Goal: Task Accomplishment & Management: Manage account settings

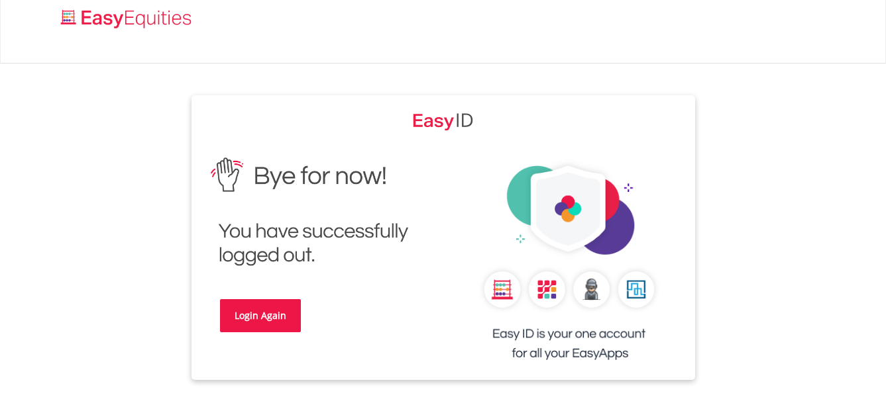
click at [257, 315] on link "Login Again" at bounding box center [260, 315] width 81 height 33
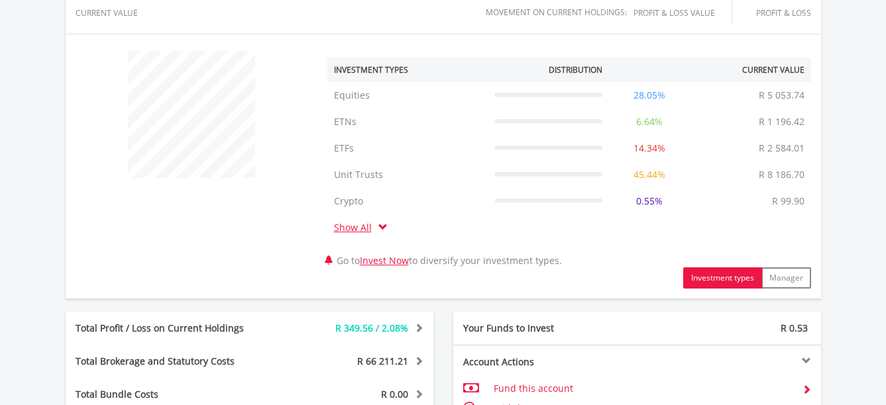
scroll to position [822, 0]
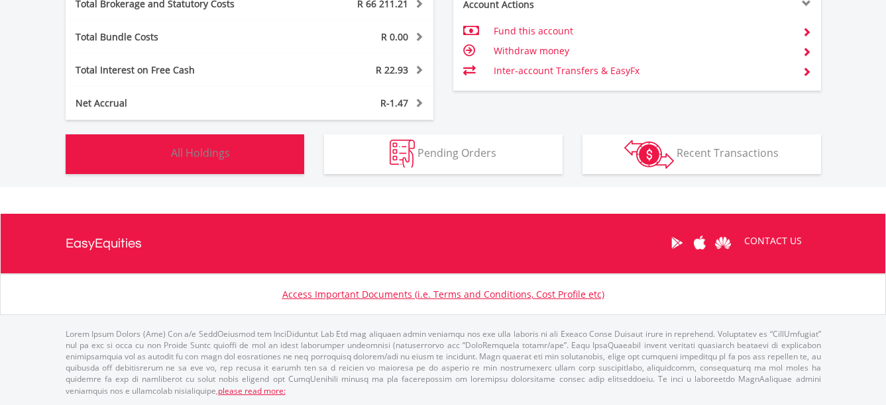
click at [239, 162] on button "Holdings All Holdings" at bounding box center [185, 154] width 239 height 40
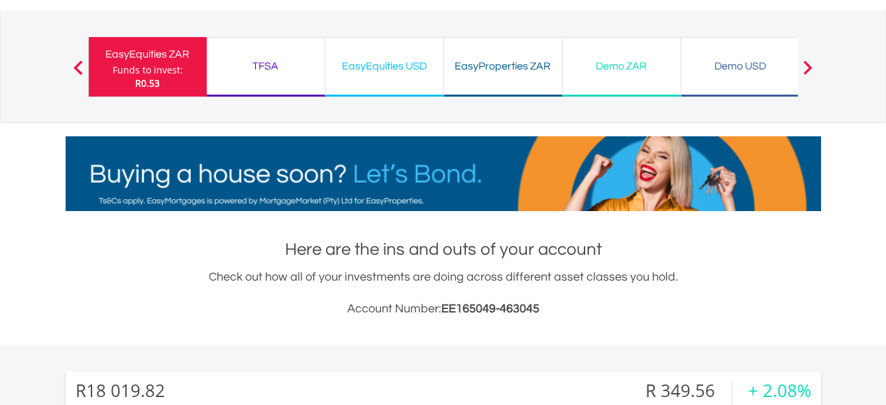
scroll to position [0, 0]
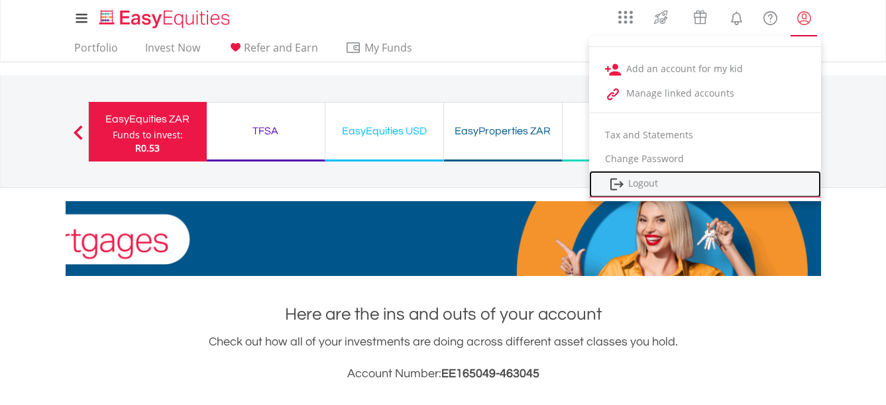
click at [644, 185] on link "Logout" at bounding box center [705, 184] width 232 height 27
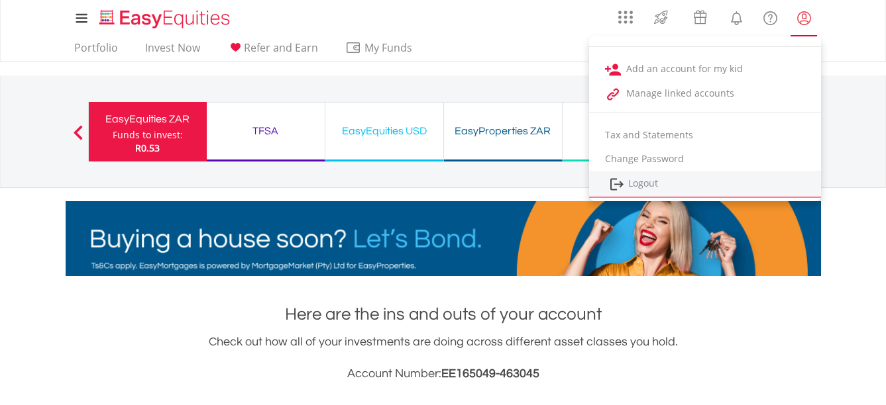
click at [644, 185] on div "Previous EasyEquities ZAR Funds to invest: R0.53 TFSA Funds to invest: R0.53 Ea…" at bounding box center [443, 132] width 710 height 112
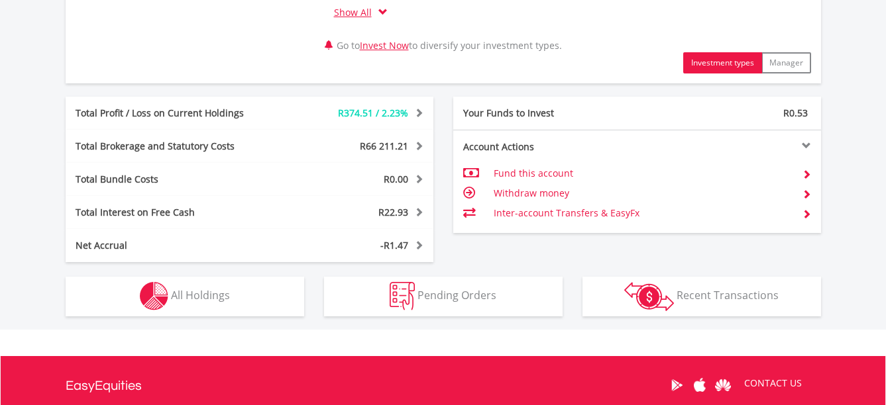
scroll to position [729, 0]
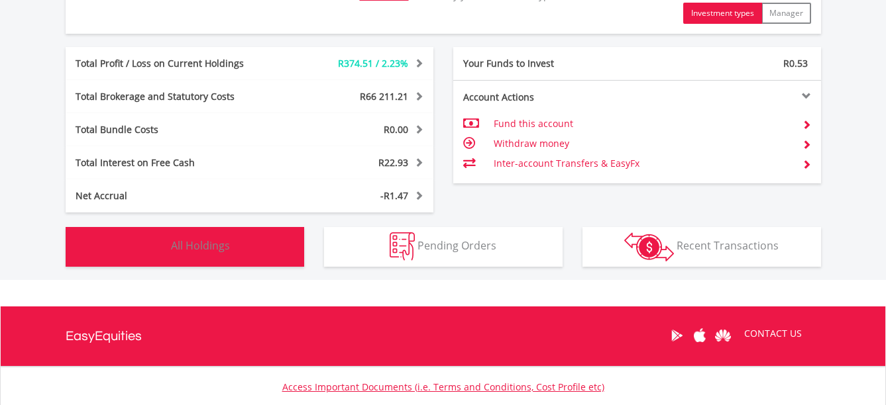
click at [233, 250] on button "Holdings All Holdings" at bounding box center [185, 247] width 239 height 40
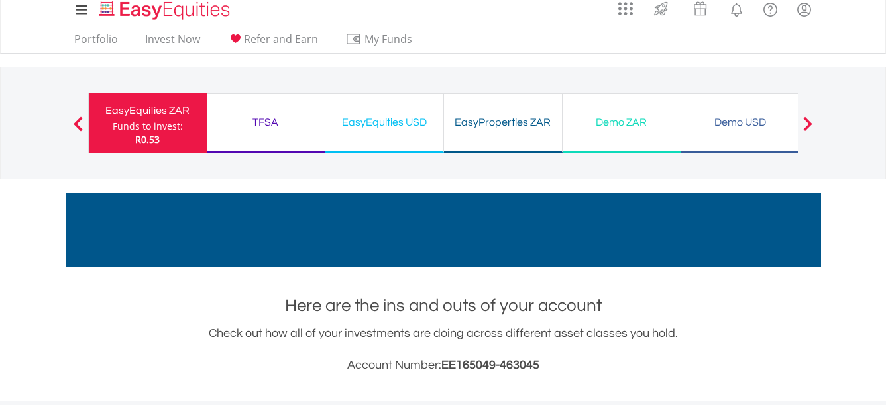
scroll to position [0, 0]
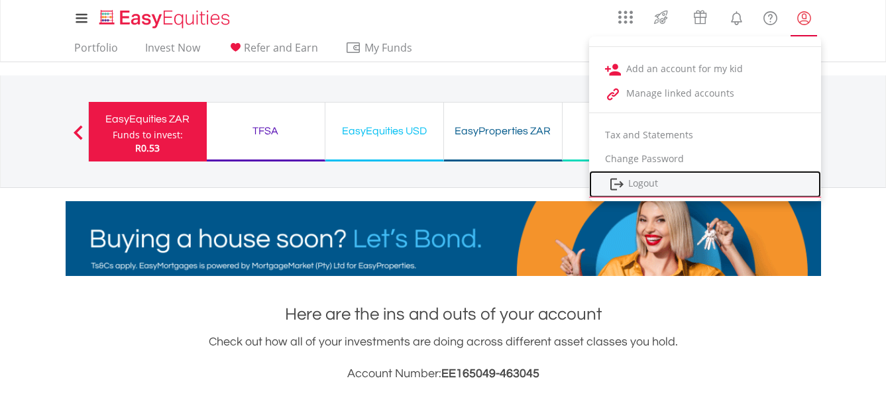
click at [654, 182] on link "Logout" at bounding box center [705, 184] width 232 height 27
